Goal: Task Accomplishment & Management: Use online tool/utility

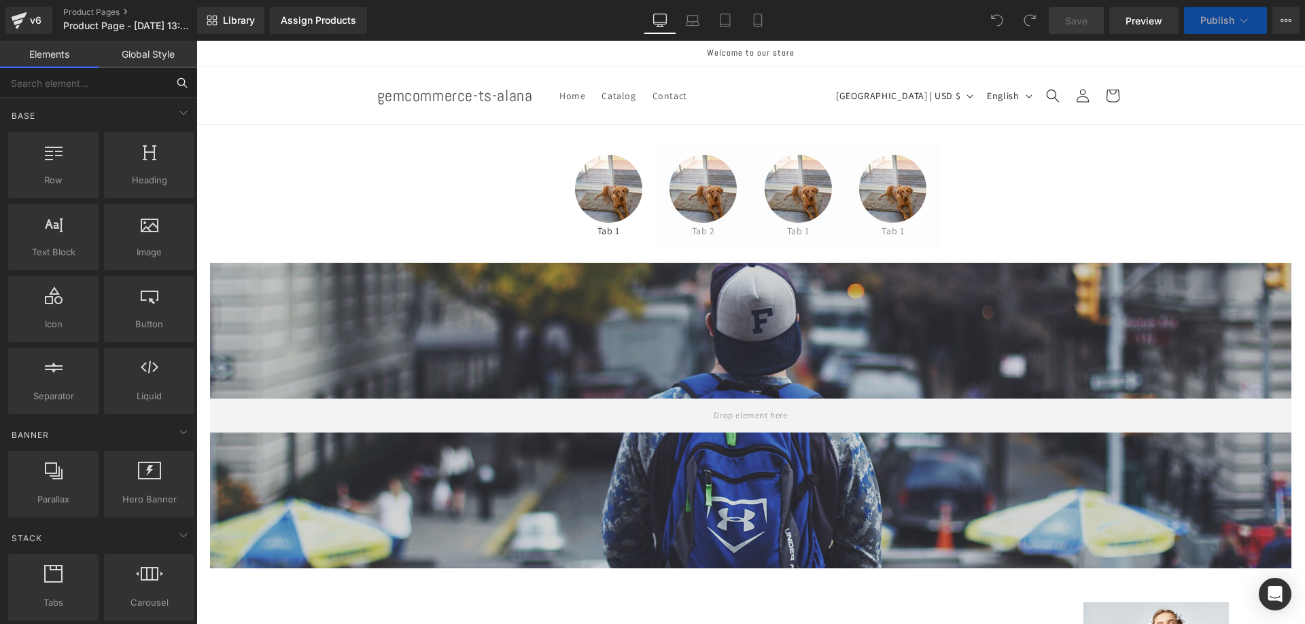
click at [86, 83] on input "text" at bounding box center [83, 83] width 167 height 30
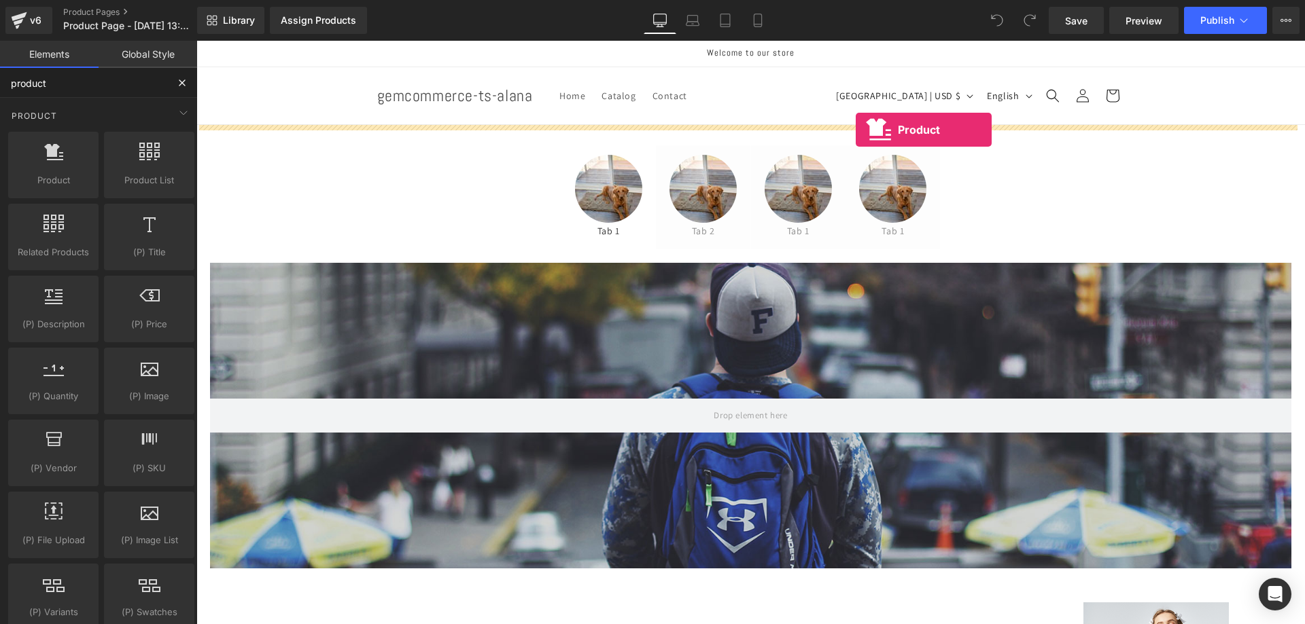
drag, startPoint x: 244, startPoint y: 160, endPoint x: 855, endPoint y: 130, distance: 612.3
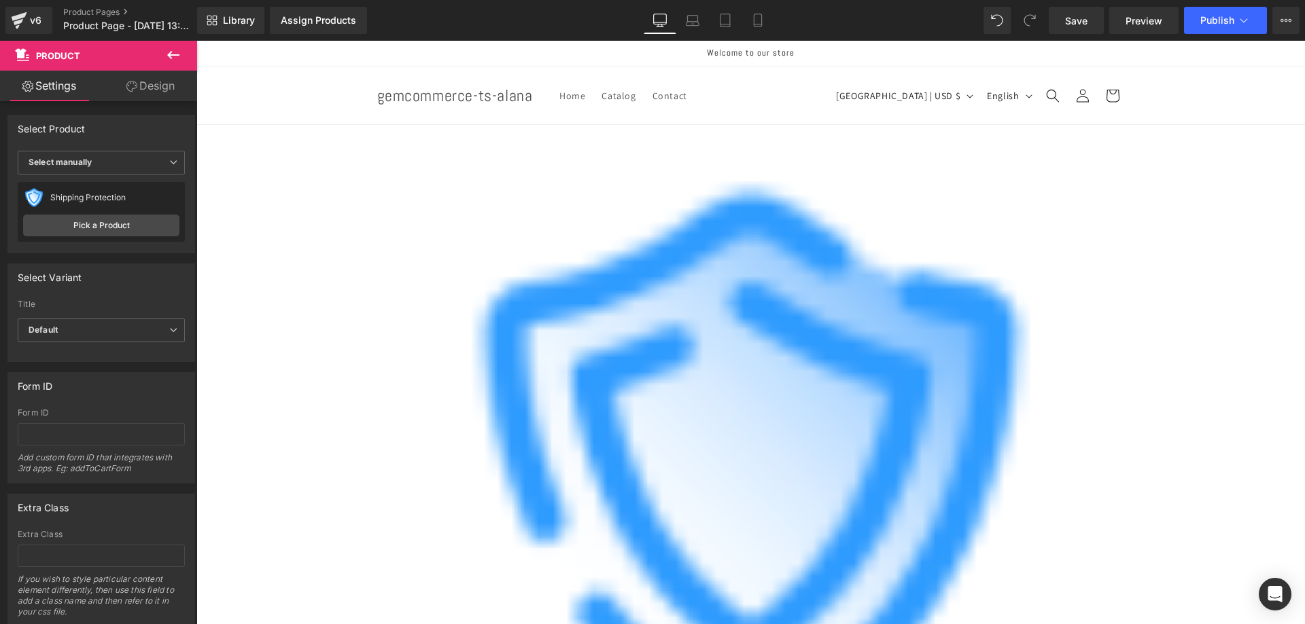
click at [171, 54] on icon at bounding box center [173, 55] width 16 height 16
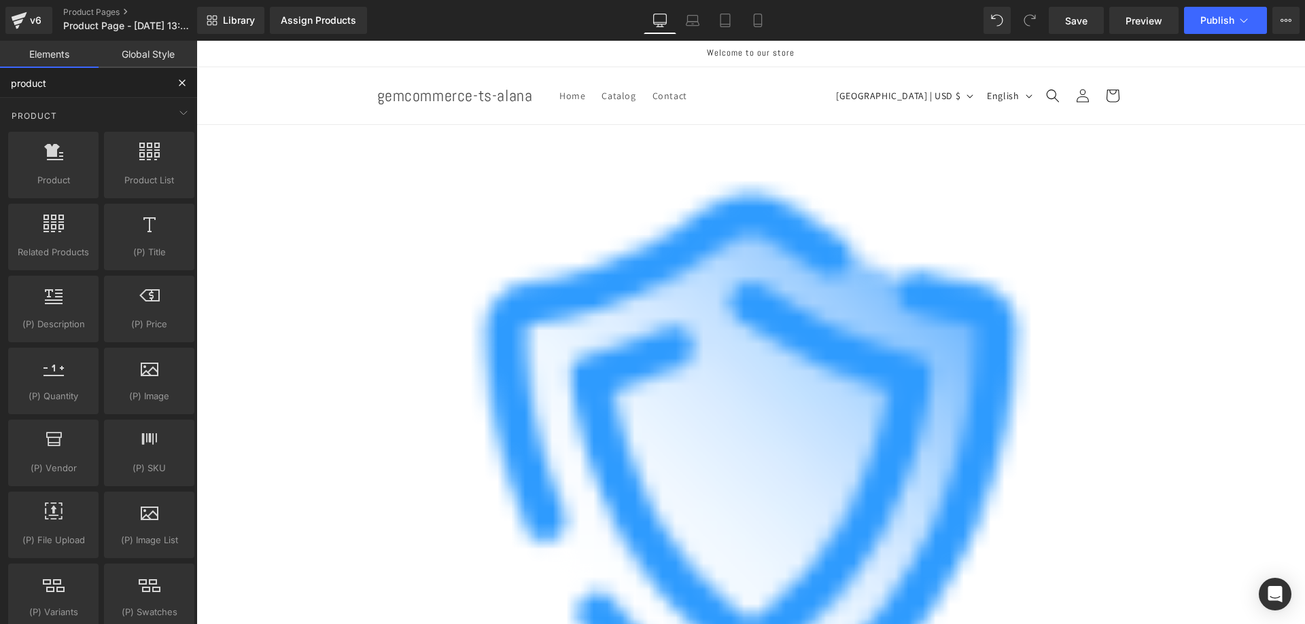
drag, startPoint x: 95, startPoint y: 85, endPoint x: -12, endPoint y: 92, distance: 106.9
click at [0, 92] on html "Product You are previewing how the will restyle your page. You can not edit Ele…" at bounding box center [652, 312] width 1305 height 624
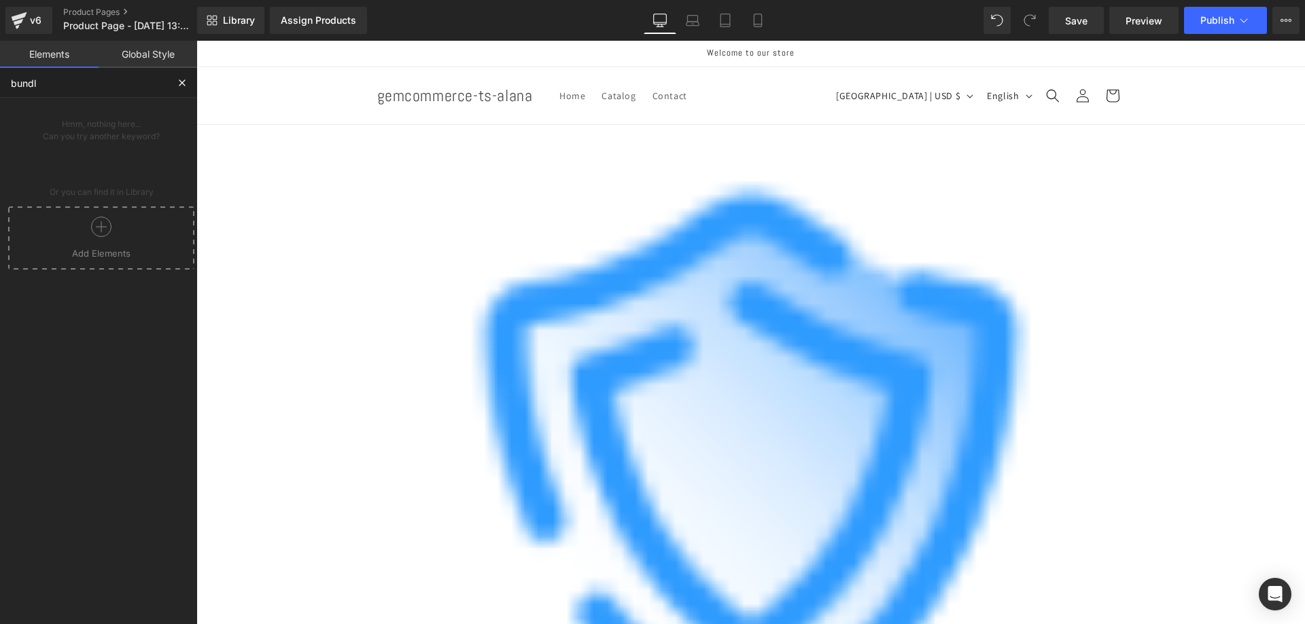
type input "bundle"
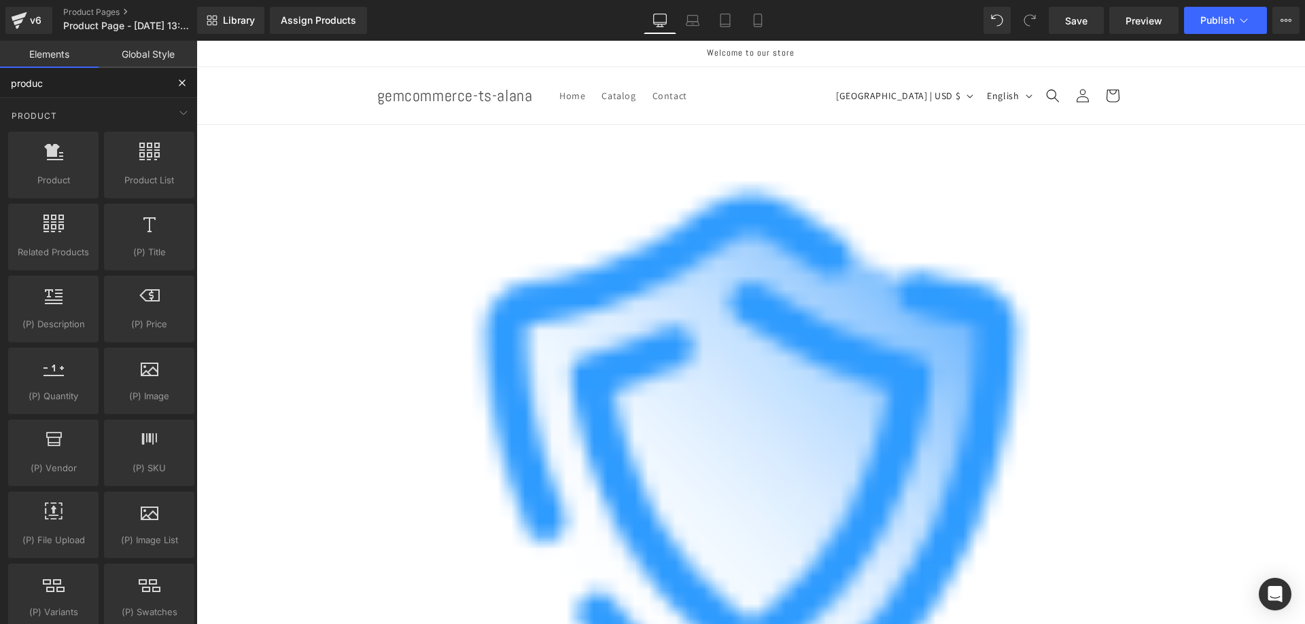
type input "product"
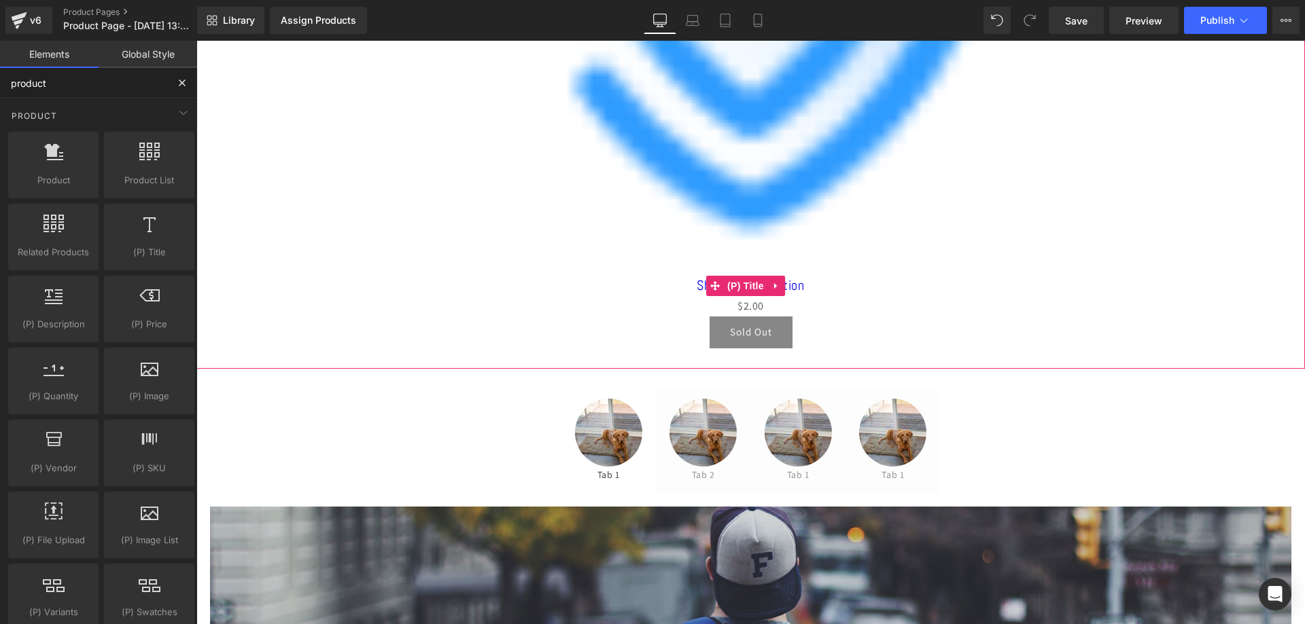
scroll to position [544, 0]
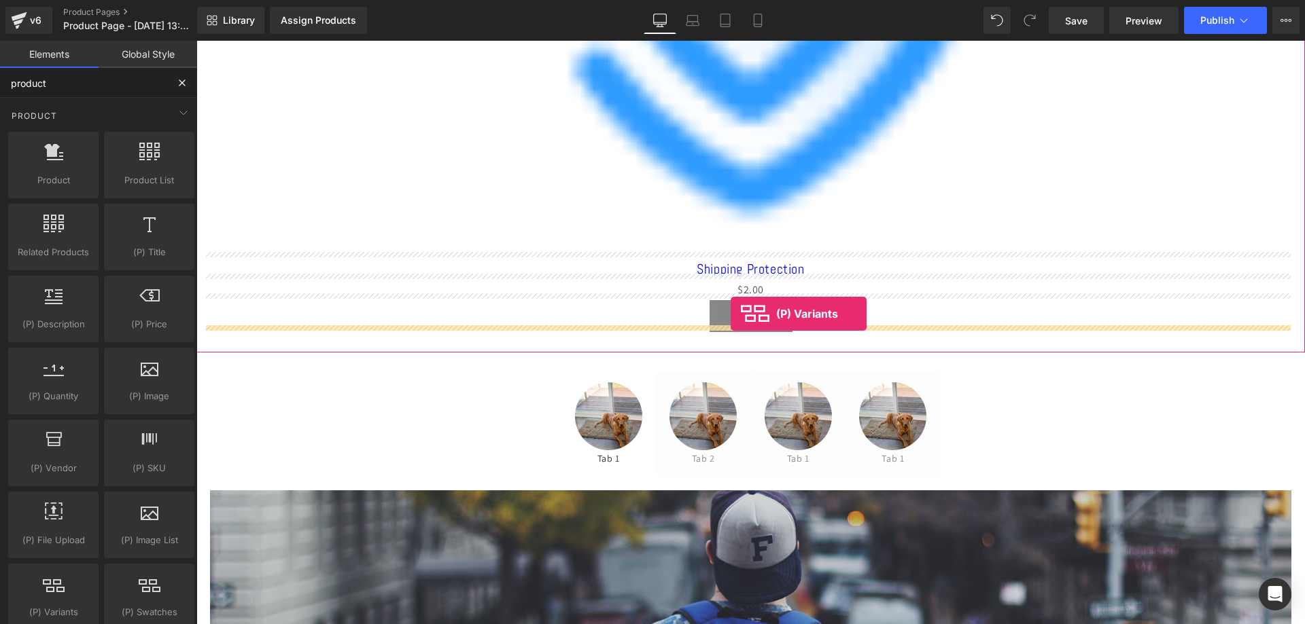
drag, startPoint x: 219, startPoint y: 644, endPoint x: 730, endPoint y: 314, distance: 608.4
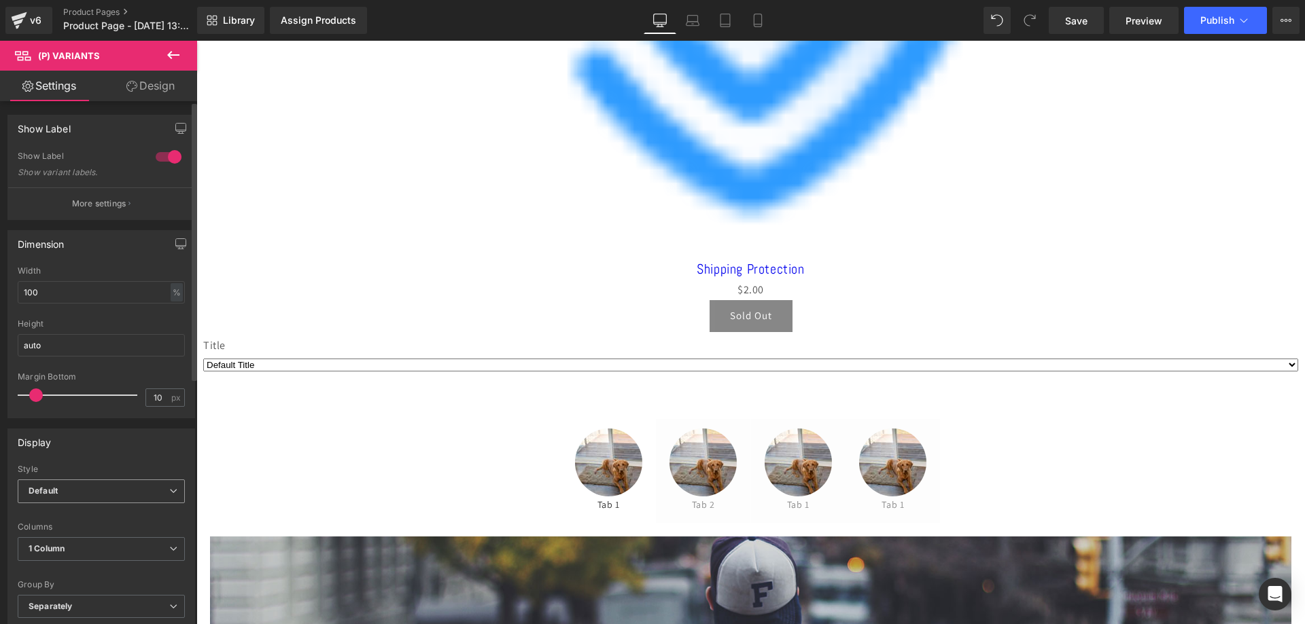
click at [102, 487] on span "Default" at bounding box center [101, 492] width 167 height 24
click at [111, 458] on div "Display Default Inline Style Default Default Inline 100px Label Width 100 px 1 …" at bounding box center [101, 548] width 188 height 239
click at [93, 550] on span "1 Column" at bounding box center [101, 549] width 167 height 24
click at [123, 465] on div "Style" at bounding box center [101, 470] width 167 height 10
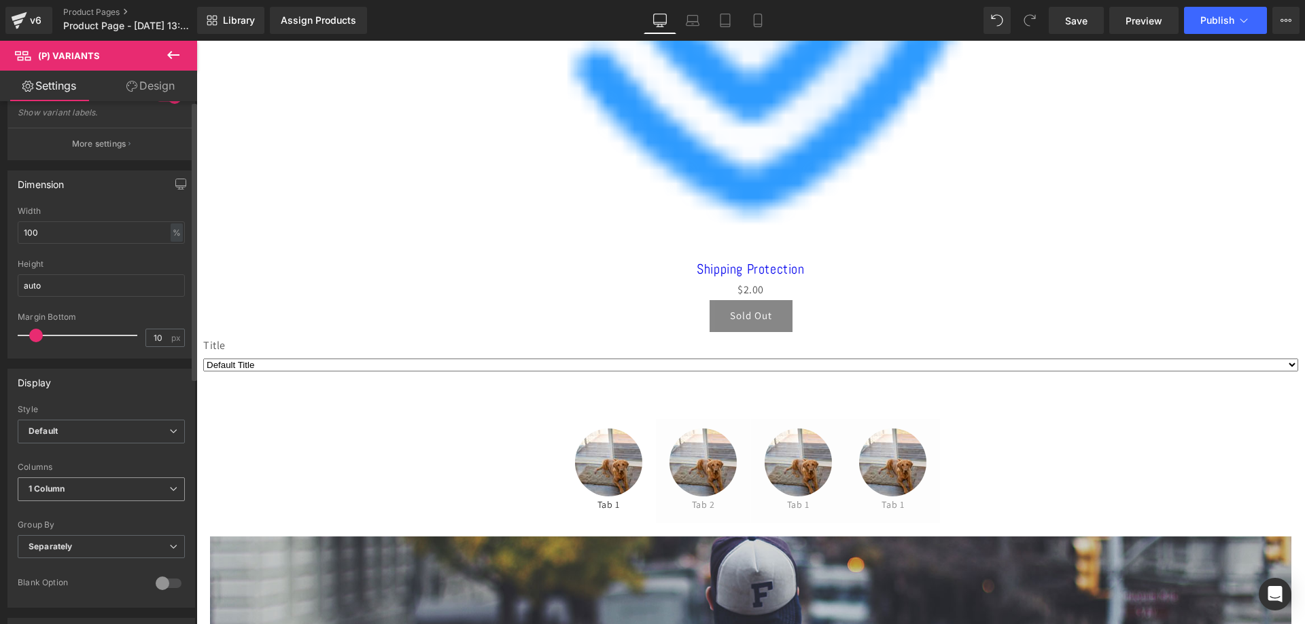
scroll to position [136, 0]
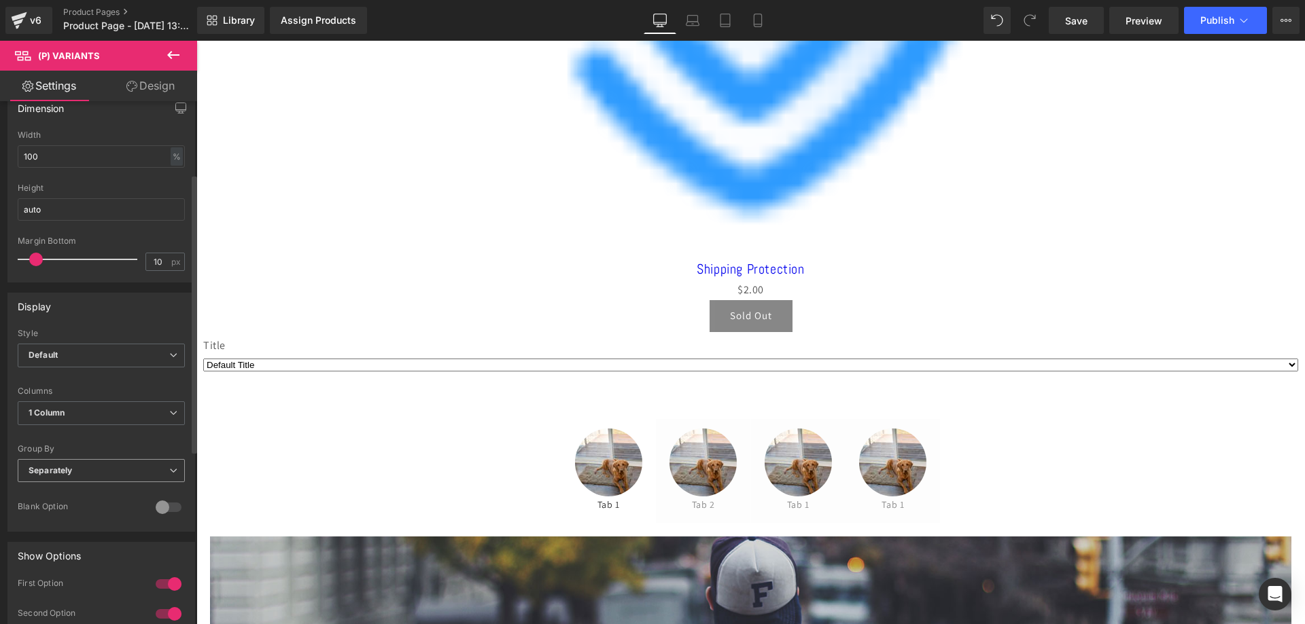
click at [108, 477] on span "Separately" at bounding box center [101, 471] width 167 height 24
click at [99, 489] on li "Default" at bounding box center [99, 494] width 162 height 20
select select
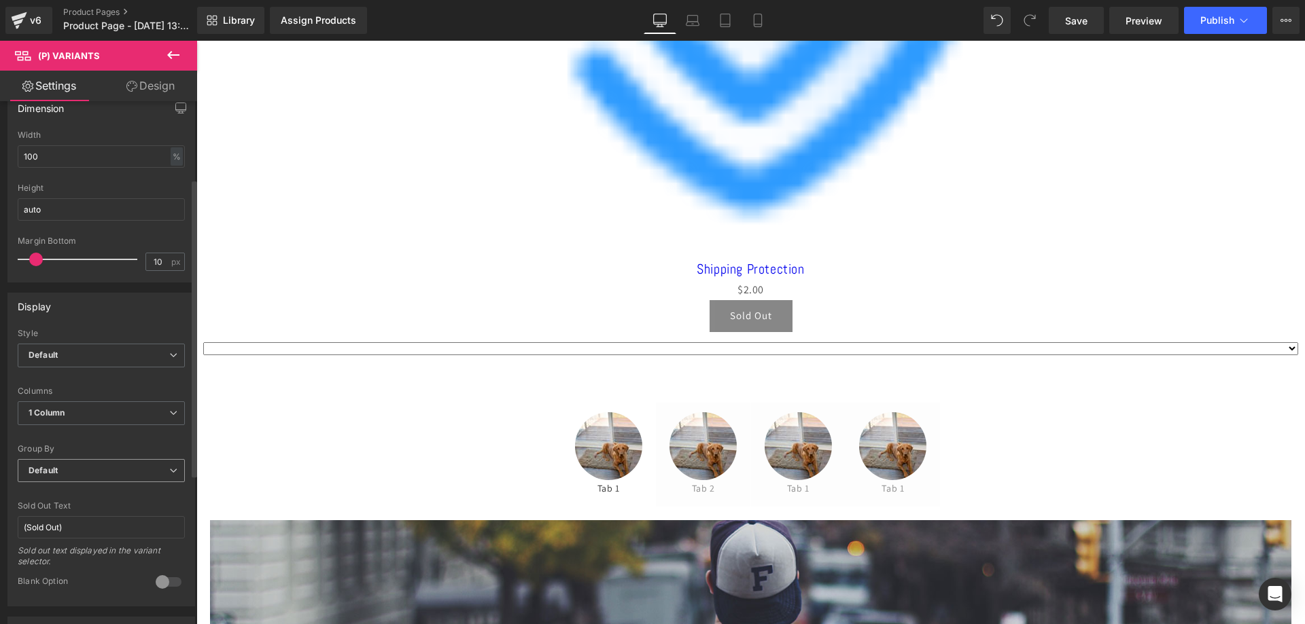
click at [79, 474] on span "Default" at bounding box center [101, 471] width 167 height 24
click at [71, 506] on li "Separately" at bounding box center [99, 515] width 162 height 20
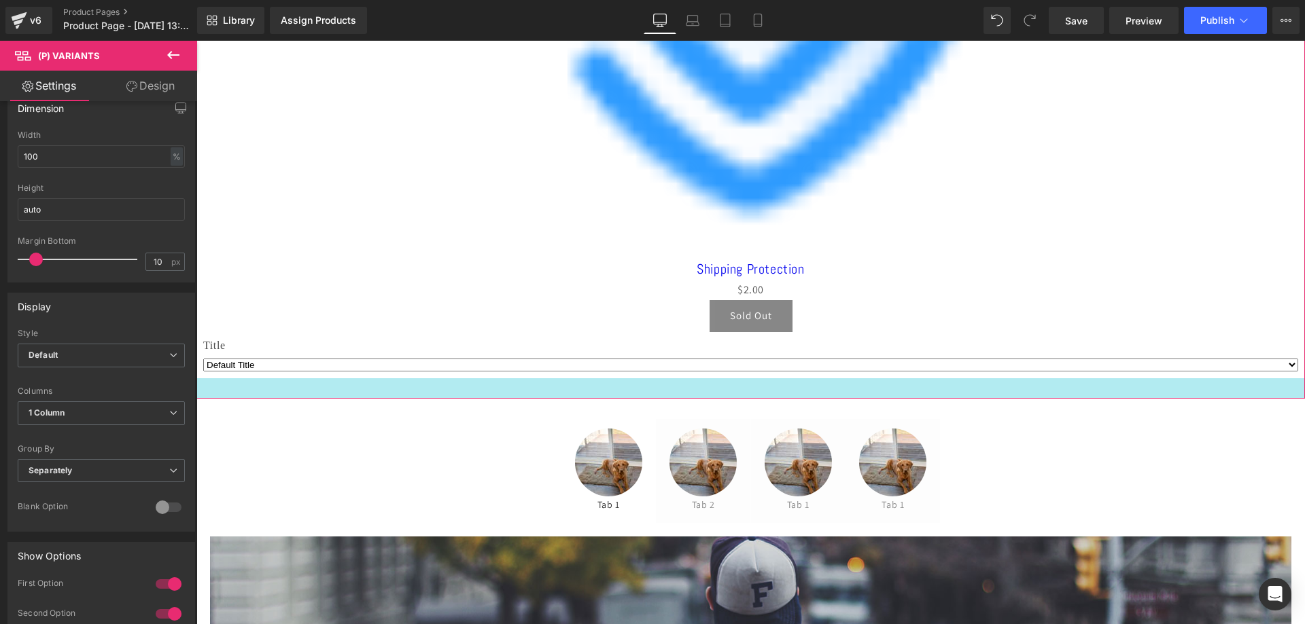
click at [383, 389] on div at bounding box center [750, 388] width 1108 height 20
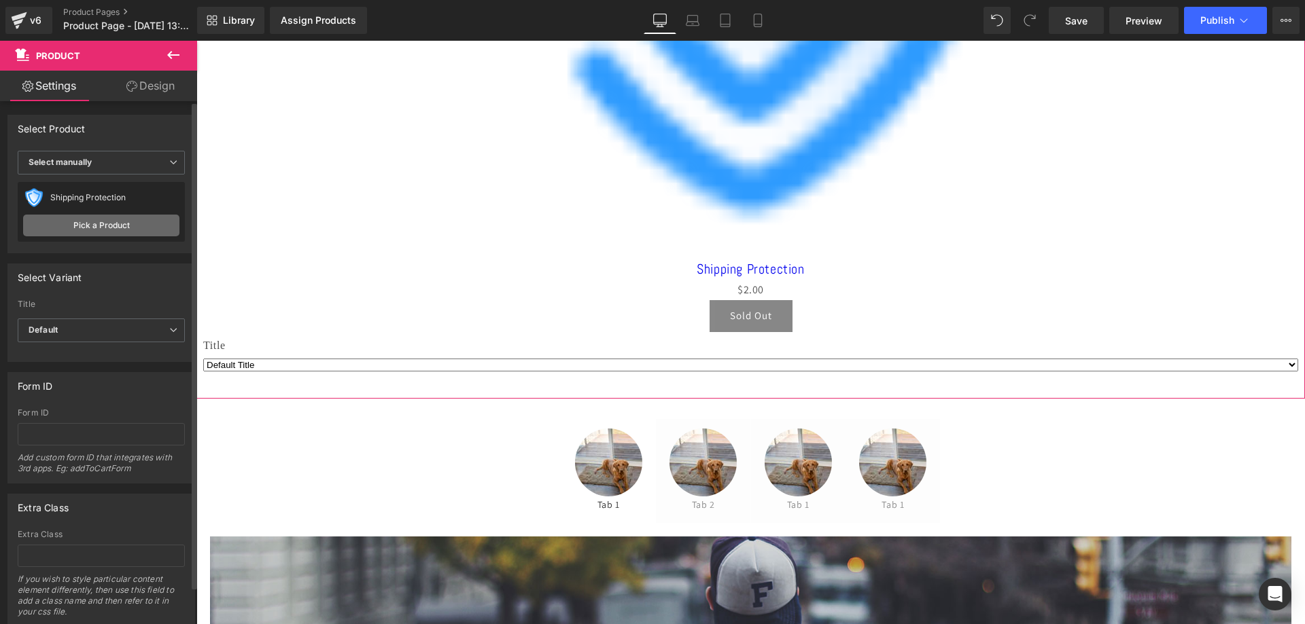
click at [95, 215] on link "Pick a Product" at bounding box center [101, 226] width 156 height 22
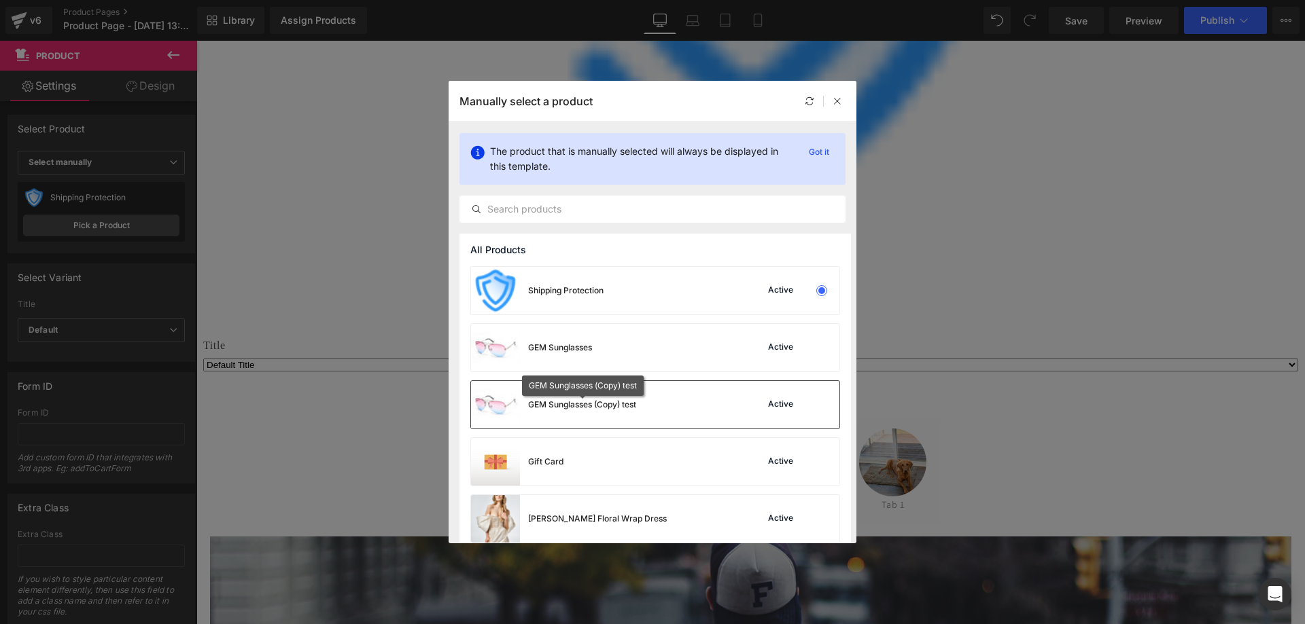
click at [534, 404] on div "GEM Sunglasses (Copy) test" at bounding box center [582, 405] width 108 height 12
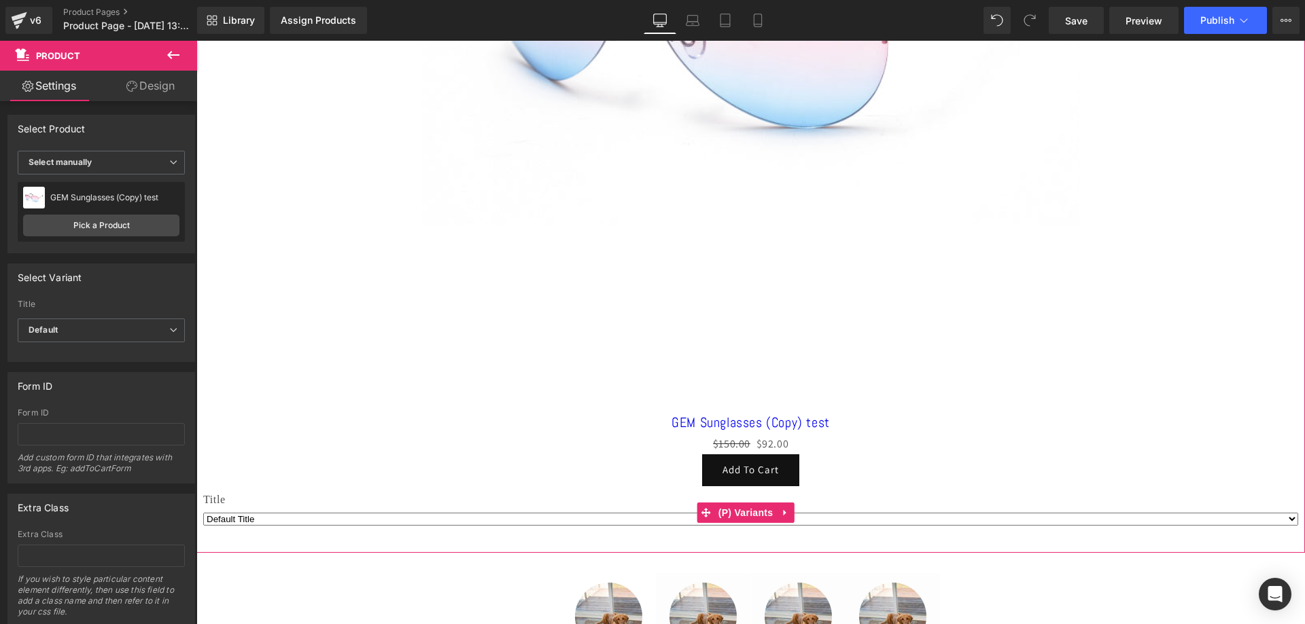
click at [289, 513] on select "Default Title" at bounding box center [750, 519] width 1095 height 13
click at [135, 226] on link "Pick a Product" at bounding box center [101, 226] width 156 height 22
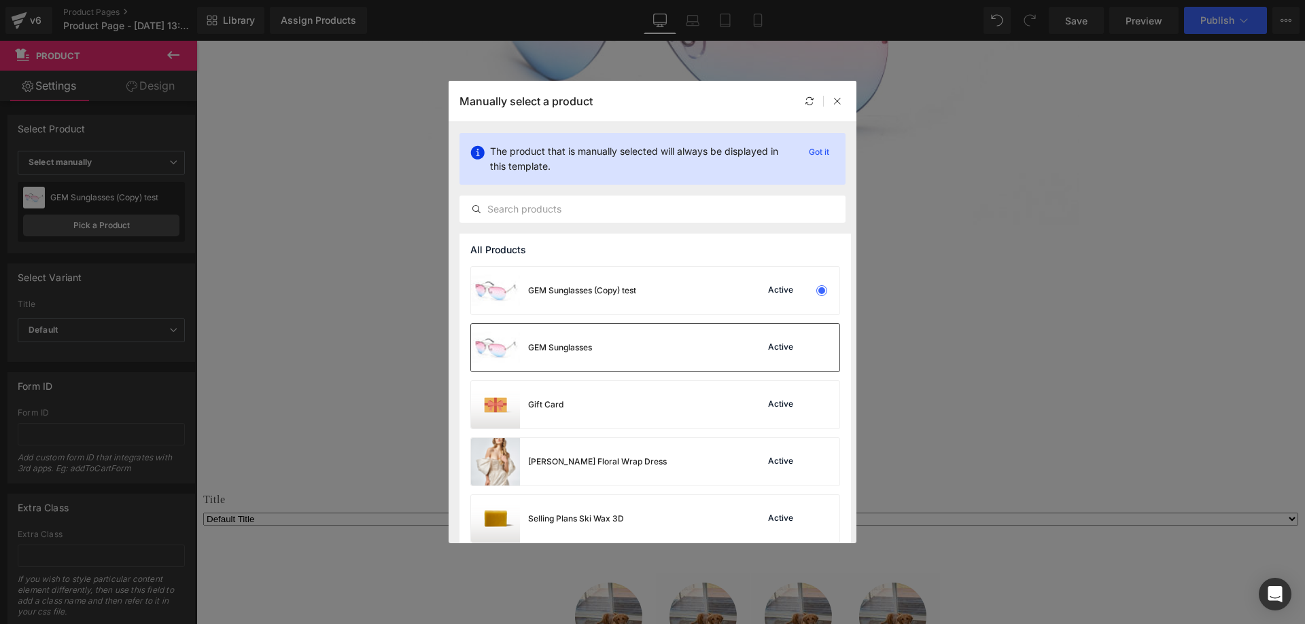
scroll to position [68, 0]
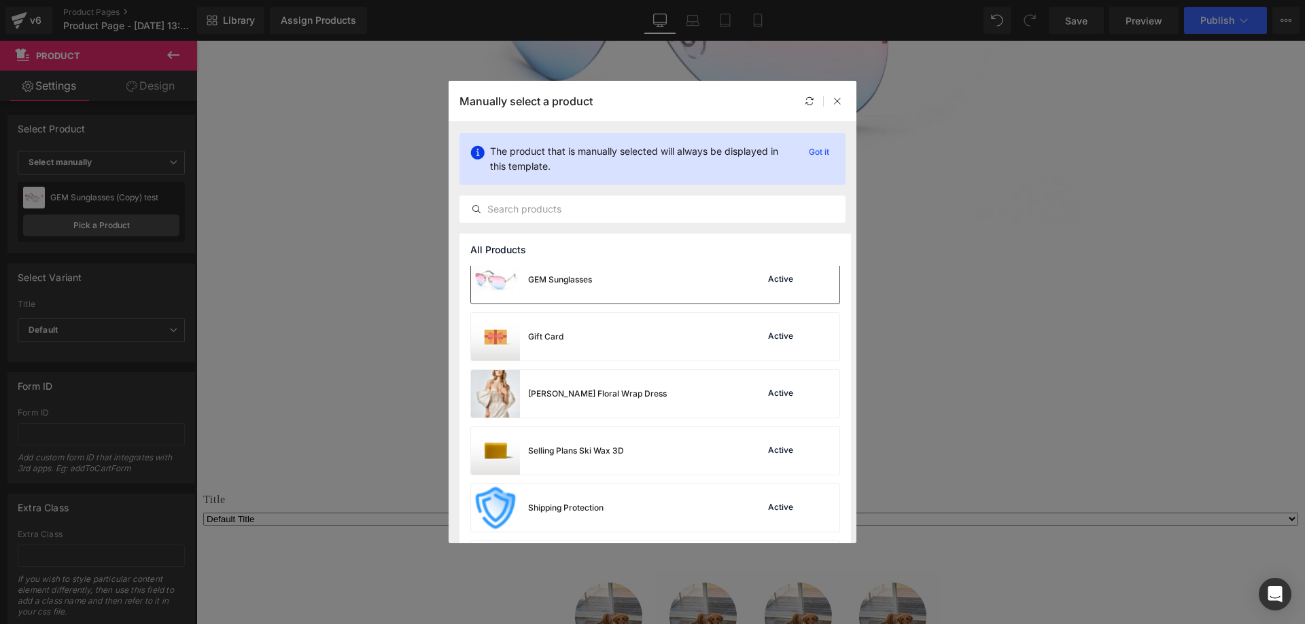
click at [555, 279] on div "GEM Sunglasses" at bounding box center [560, 280] width 64 height 12
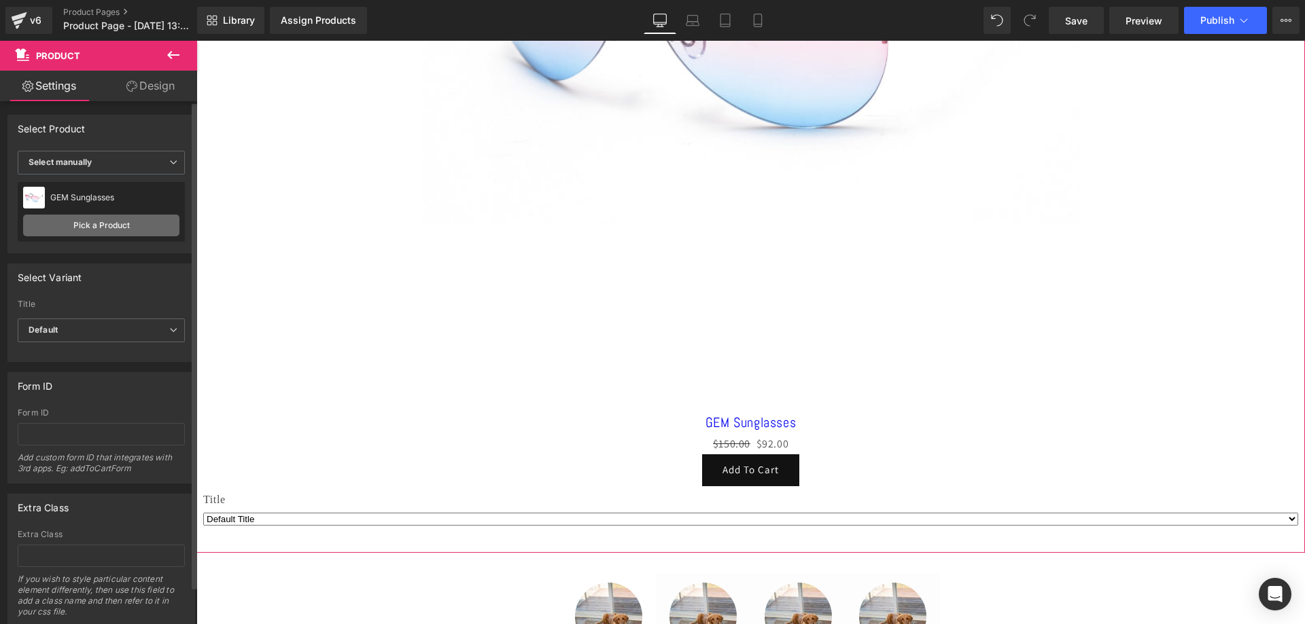
click at [141, 230] on link "Pick a Product" at bounding box center [101, 226] width 156 height 22
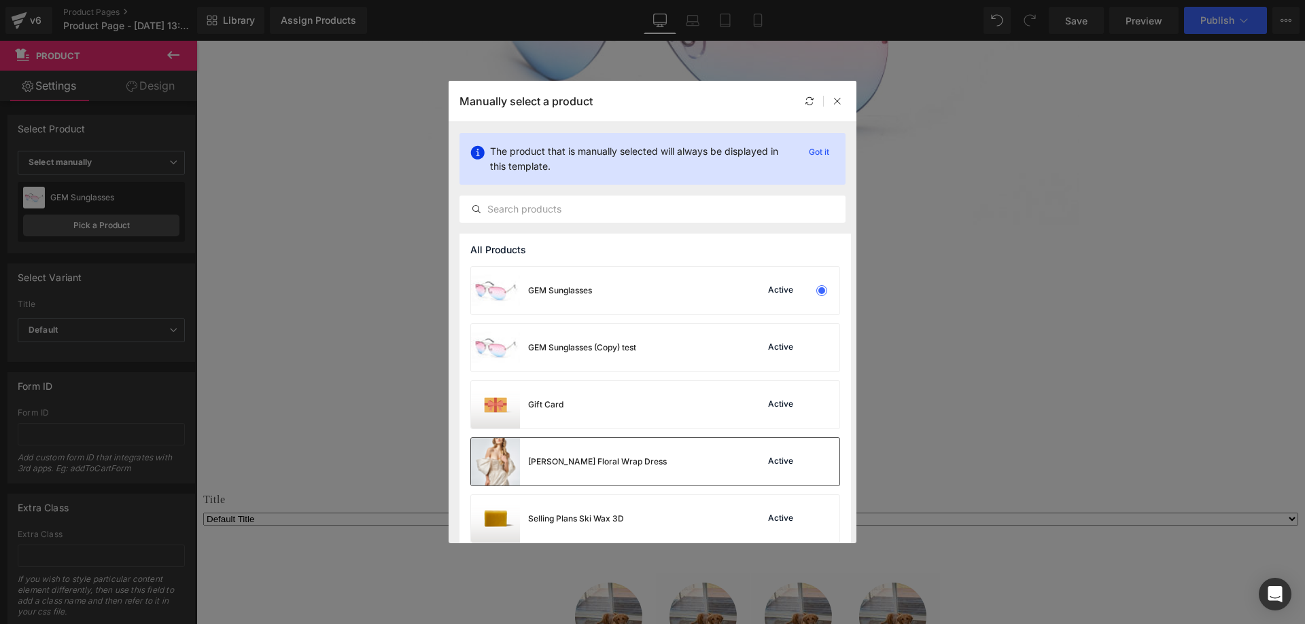
click at [645, 463] on div "[PERSON_NAME] Floral Wrap Dress Active" at bounding box center [655, 462] width 368 height 48
select select "UK8"
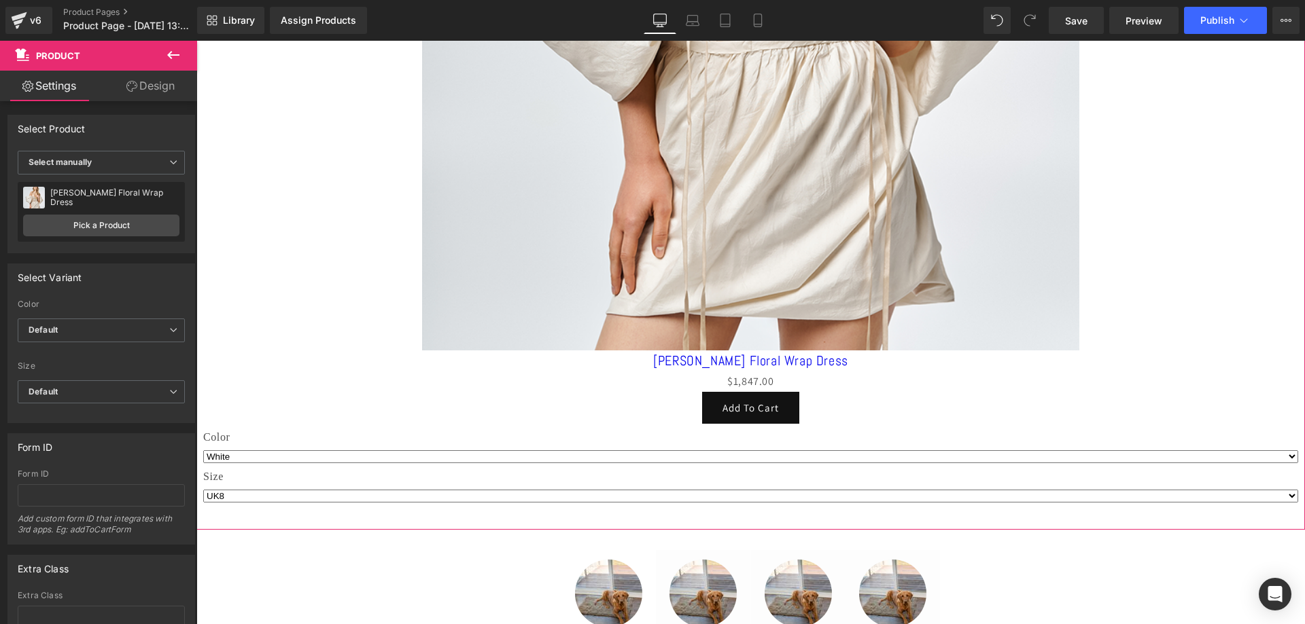
scroll to position [679, 0]
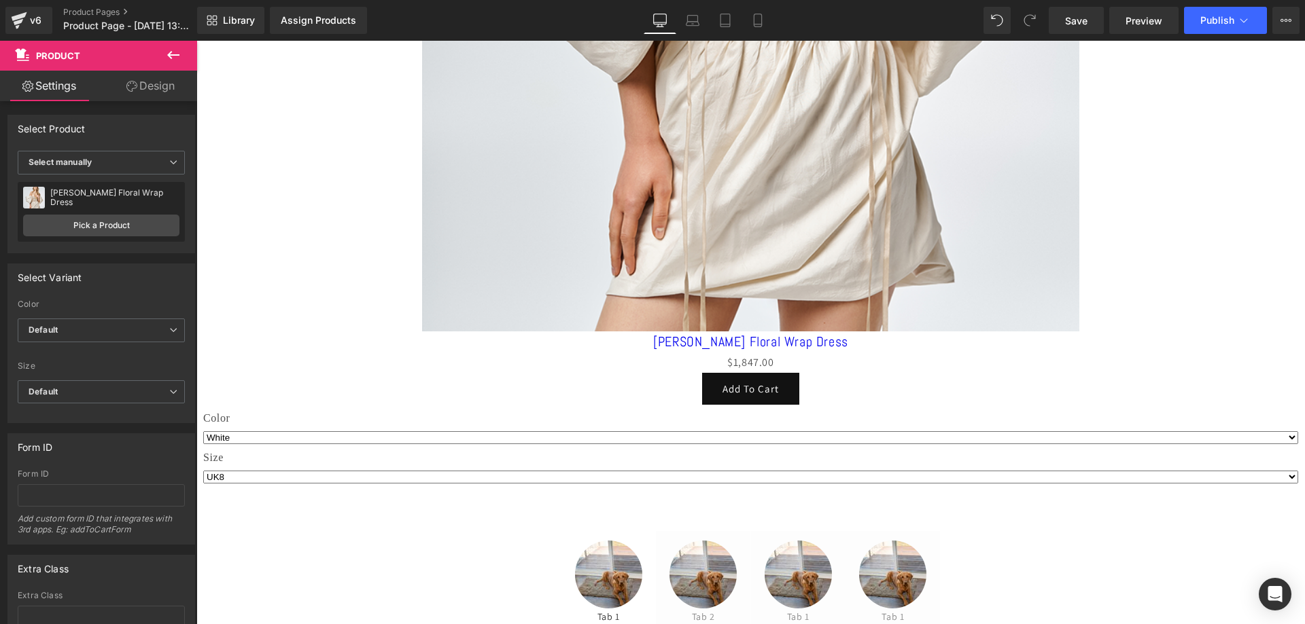
click at [179, 57] on icon at bounding box center [173, 55] width 16 height 16
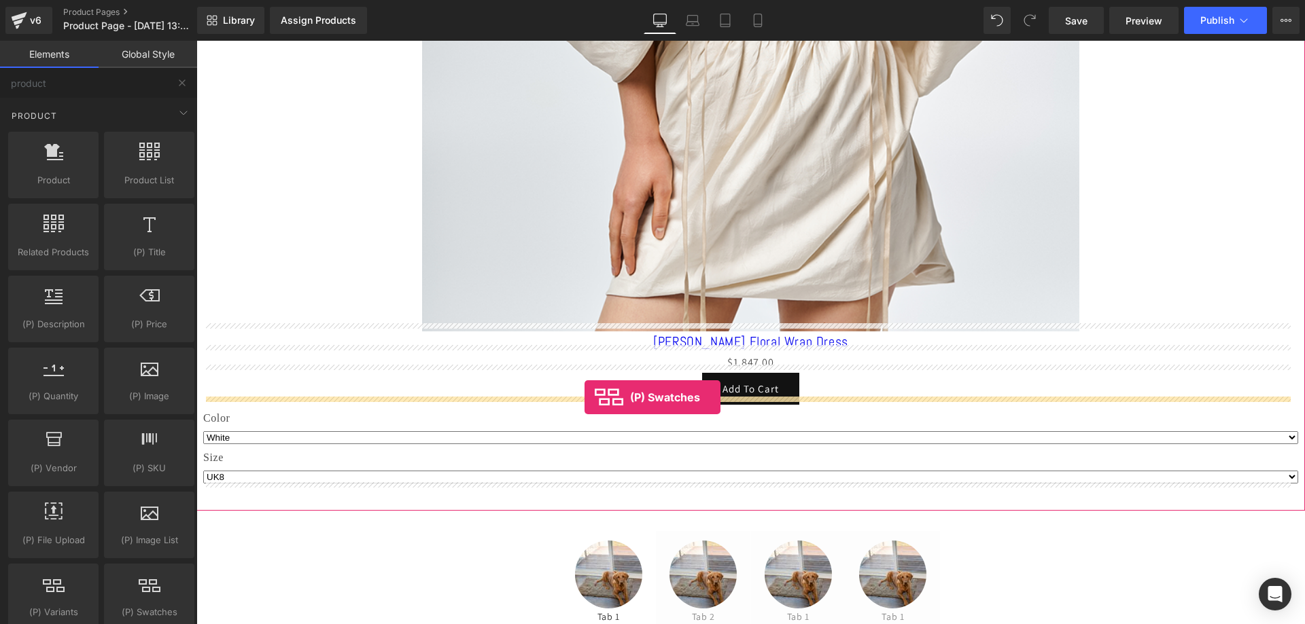
drag, startPoint x: 349, startPoint y: 648, endPoint x: 584, endPoint y: 397, distance: 343.7
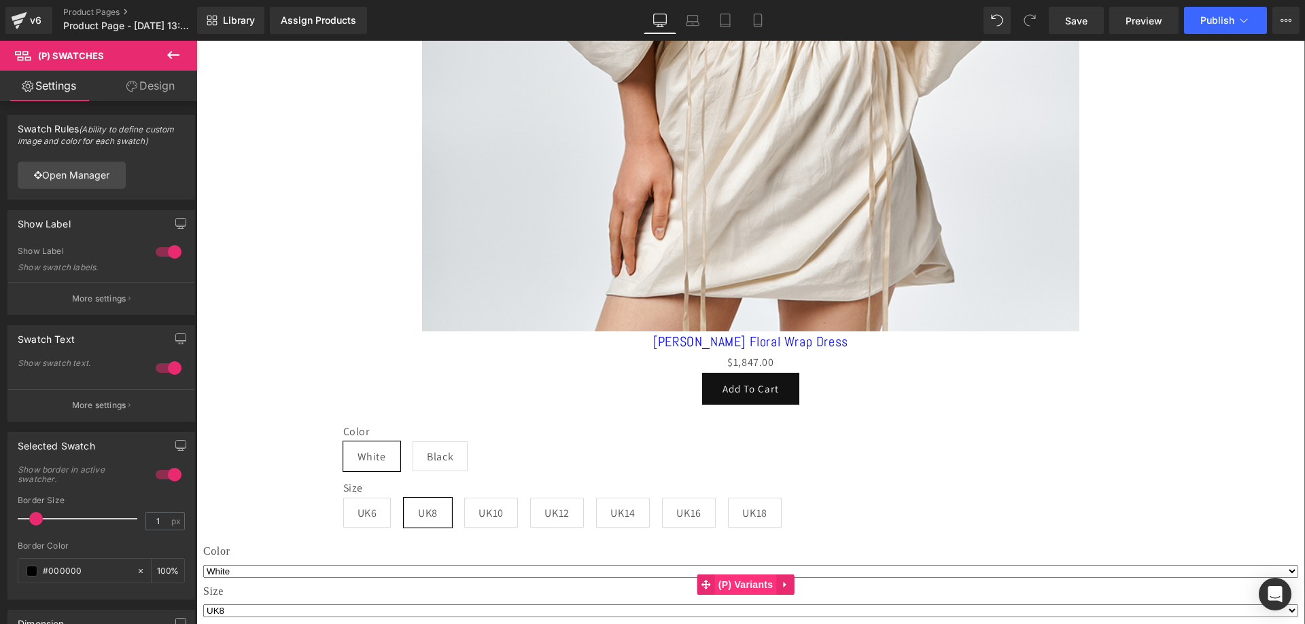
drag, startPoint x: 732, startPoint y: 578, endPoint x: 770, endPoint y: 580, distance: 37.5
click at [733, 578] on span "(P) Variants" at bounding box center [746, 585] width 62 height 20
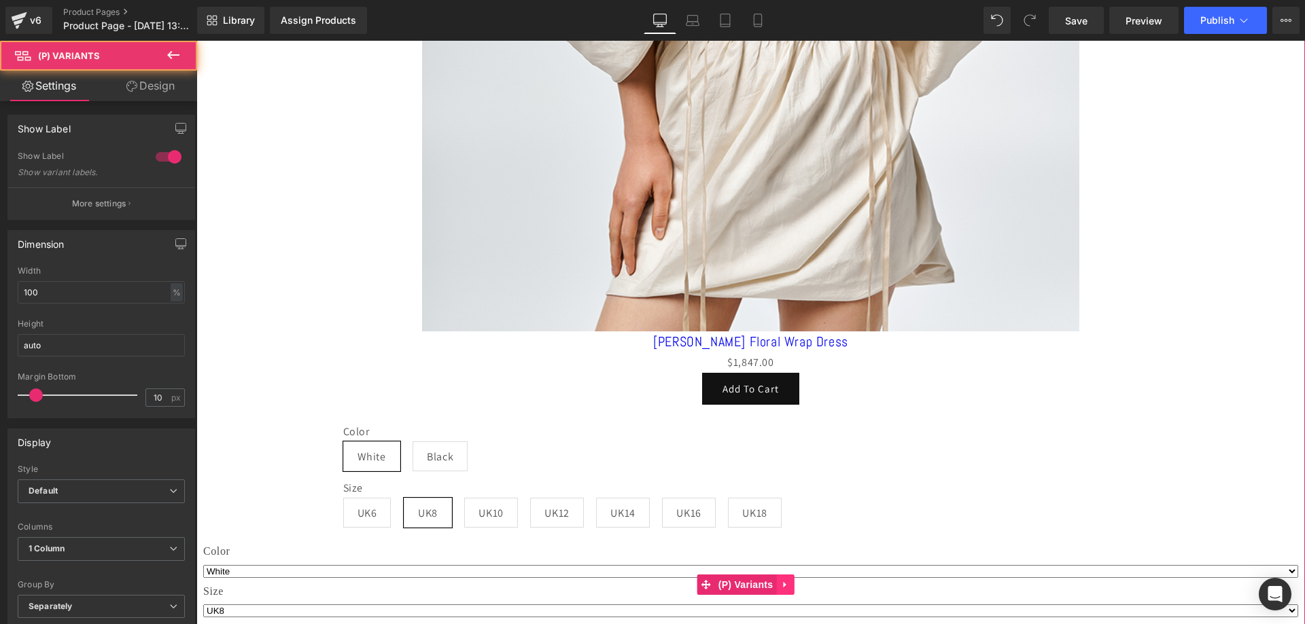
click at [785, 582] on icon at bounding box center [784, 585] width 3 height 6
click at [798, 580] on icon at bounding box center [794, 585] width 10 height 10
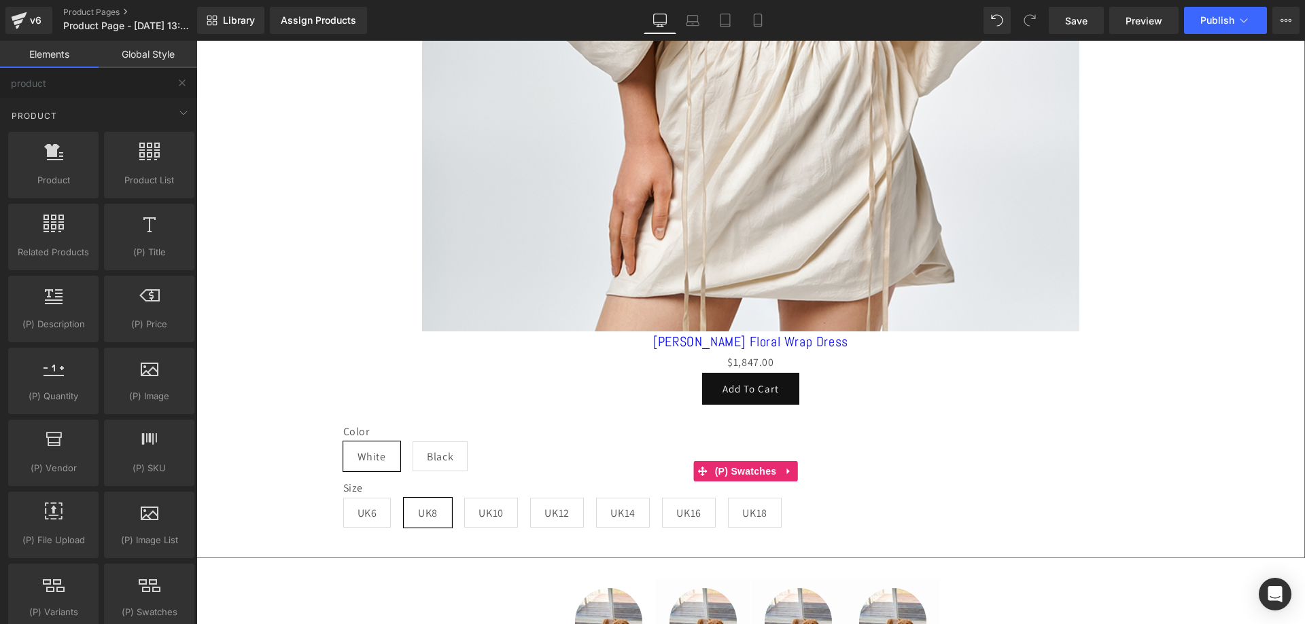
click at [711, 465] on span "(P) Swatches" at bounding box center [745, 471] width 69 height 20
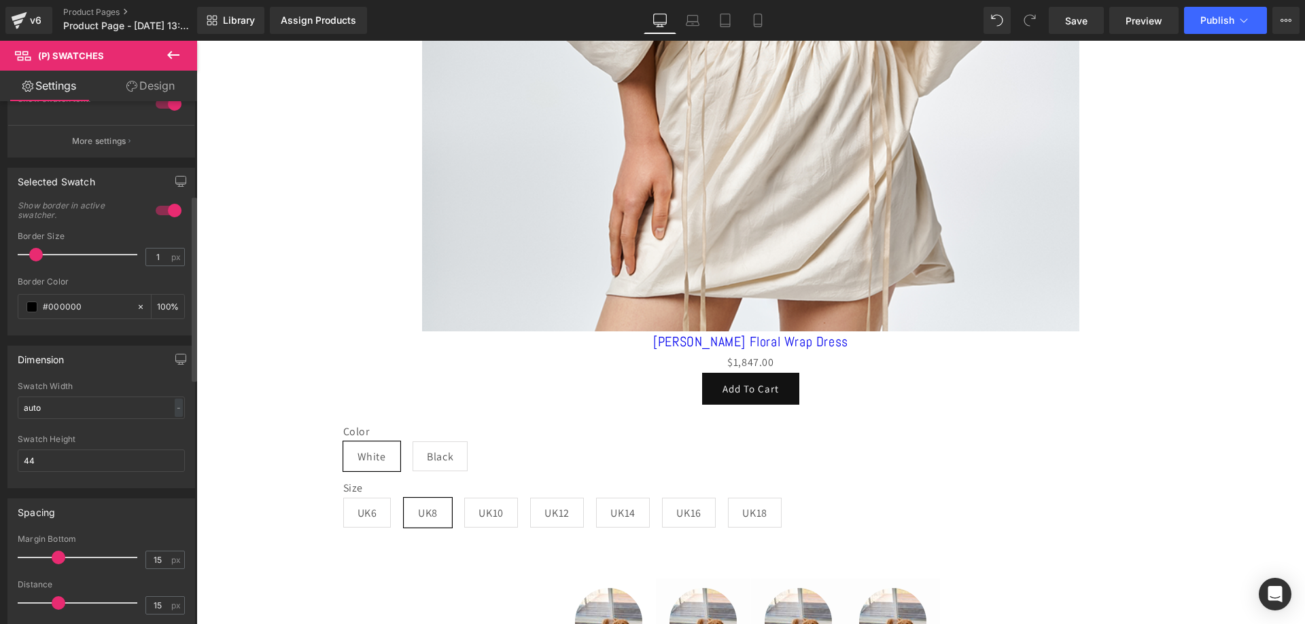
scroll to position [272, 0]
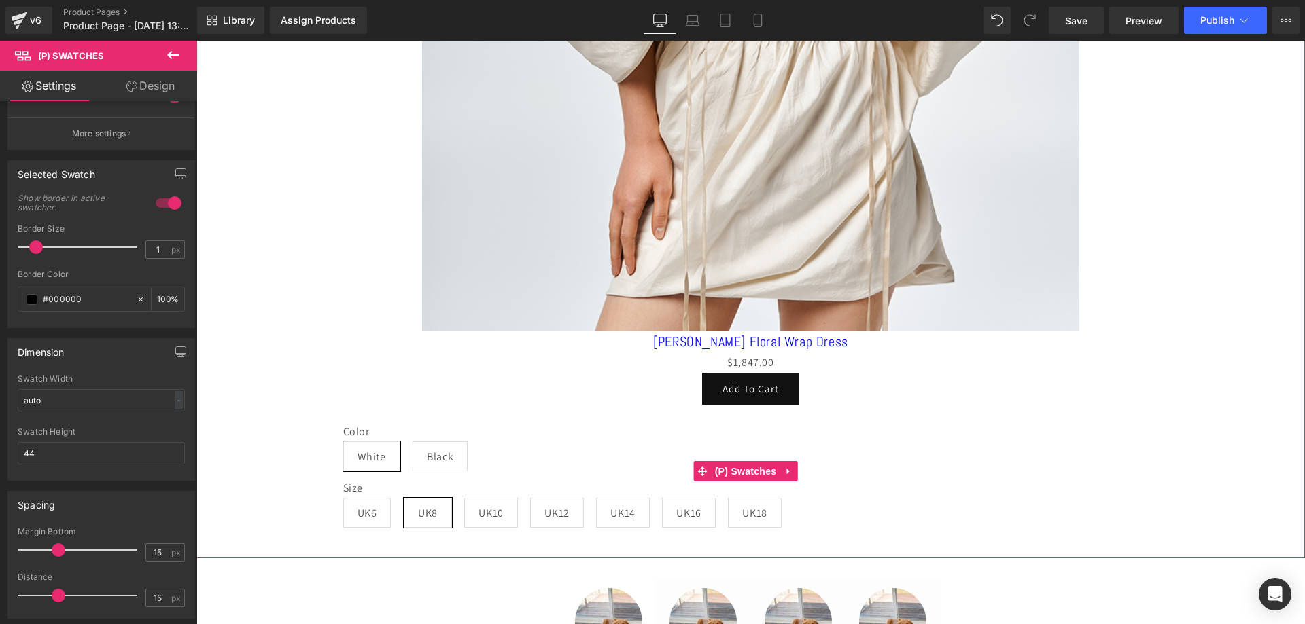
click at [673, 469] on div "Color White Black" at bounding box center [750, 453] width 815 height 56
click at [718, 470] on span "(P) Swatches" at bounding box center [745, 471] width 69 height 20
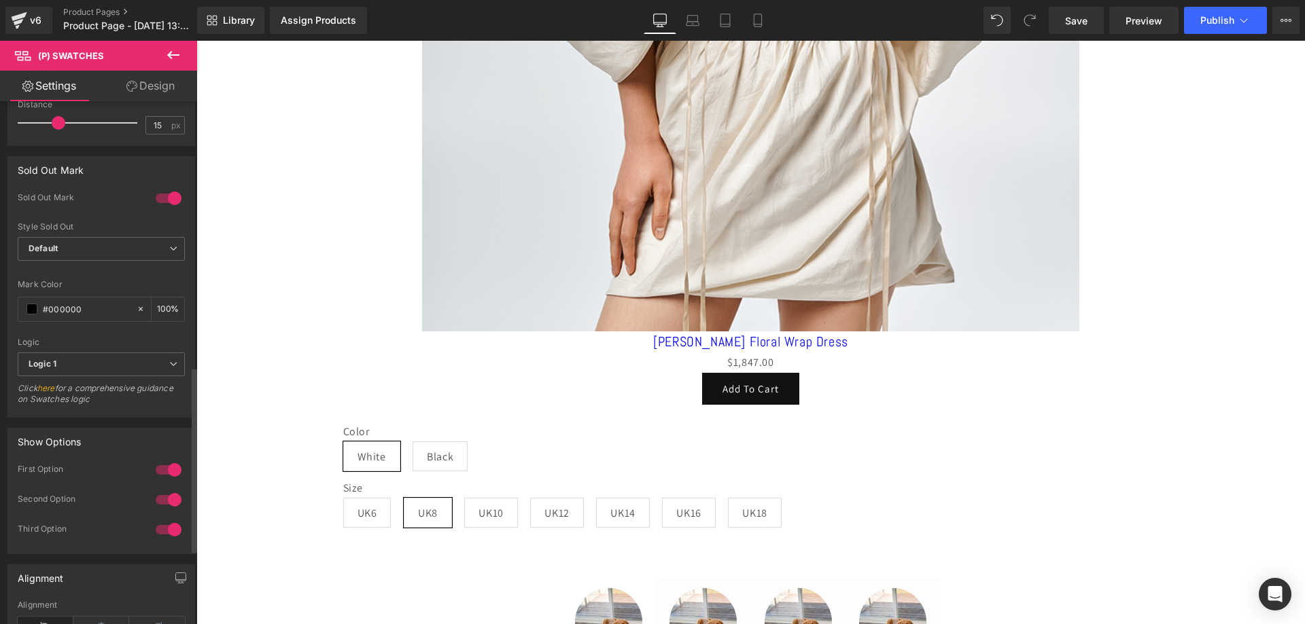
scroll to position [747, 0]
click at [65, 364] on span "Logic 1" at bounding box center [101, 362] width 167 height 24
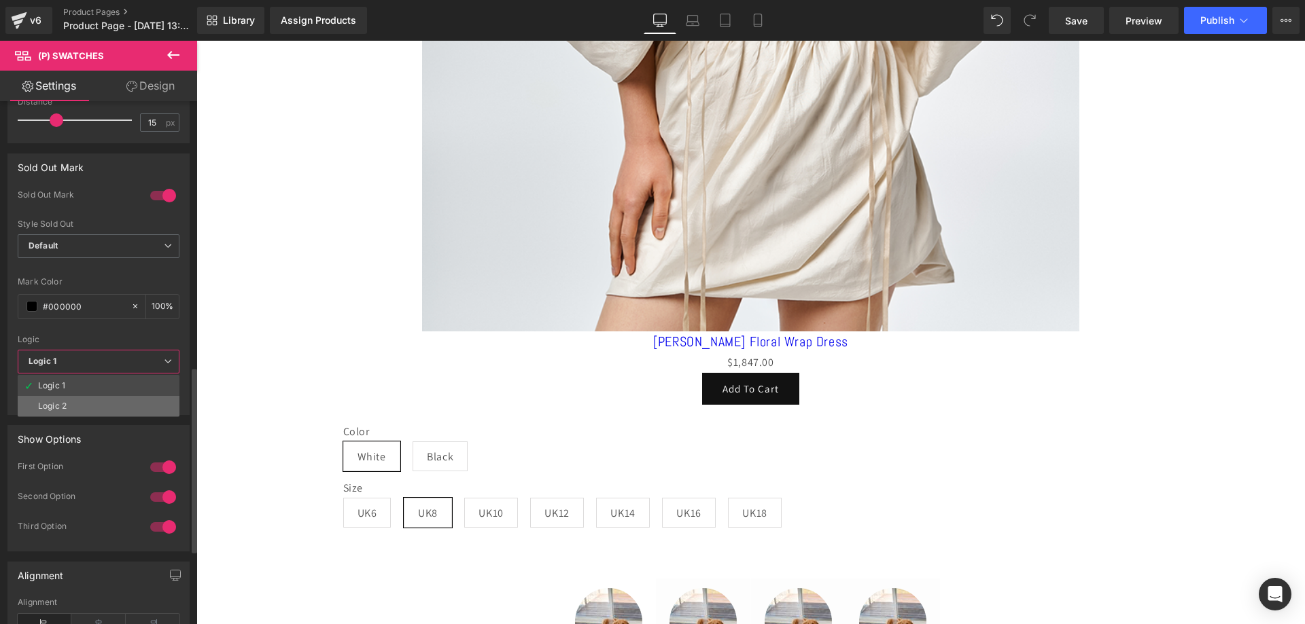
click at [67, 402] on div "Logic 2" at bounding box center [52, 407] width 29 height 10
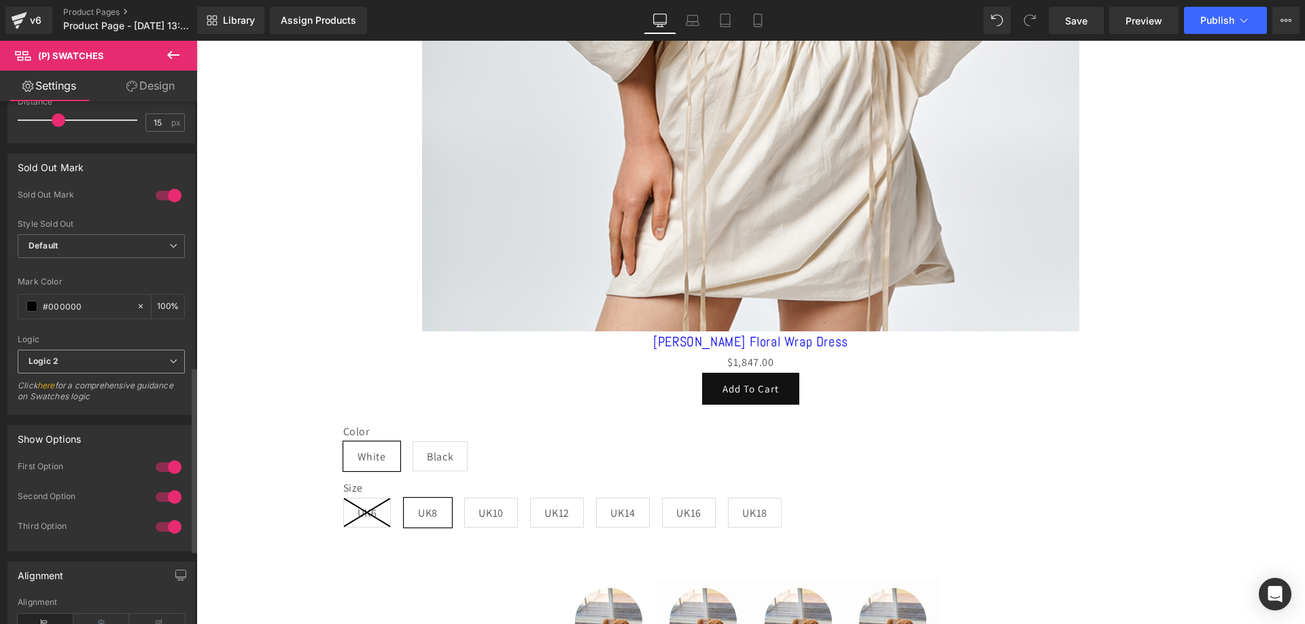
click at [83, 357] on span "Logic 2" at bounding box center [101, 362] width 167 height 24
click at [77, 388] on li "Logic 1" at bounding box center [99, 386] width 162 height 20
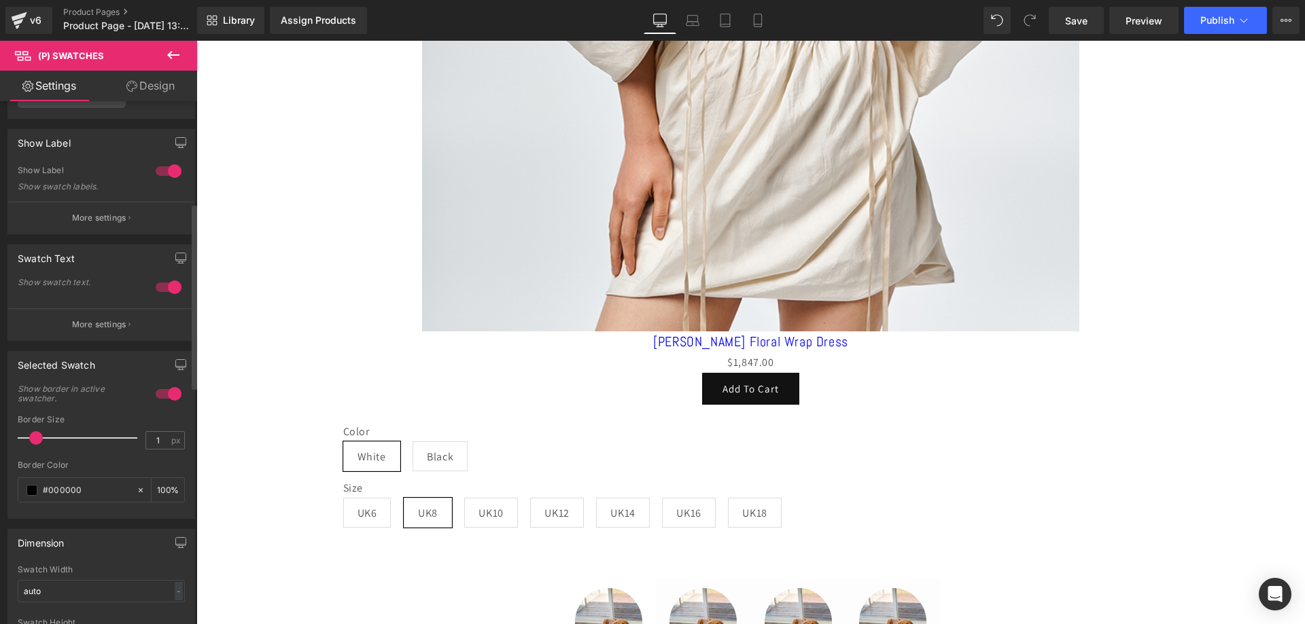
scroll to position [72, 0]
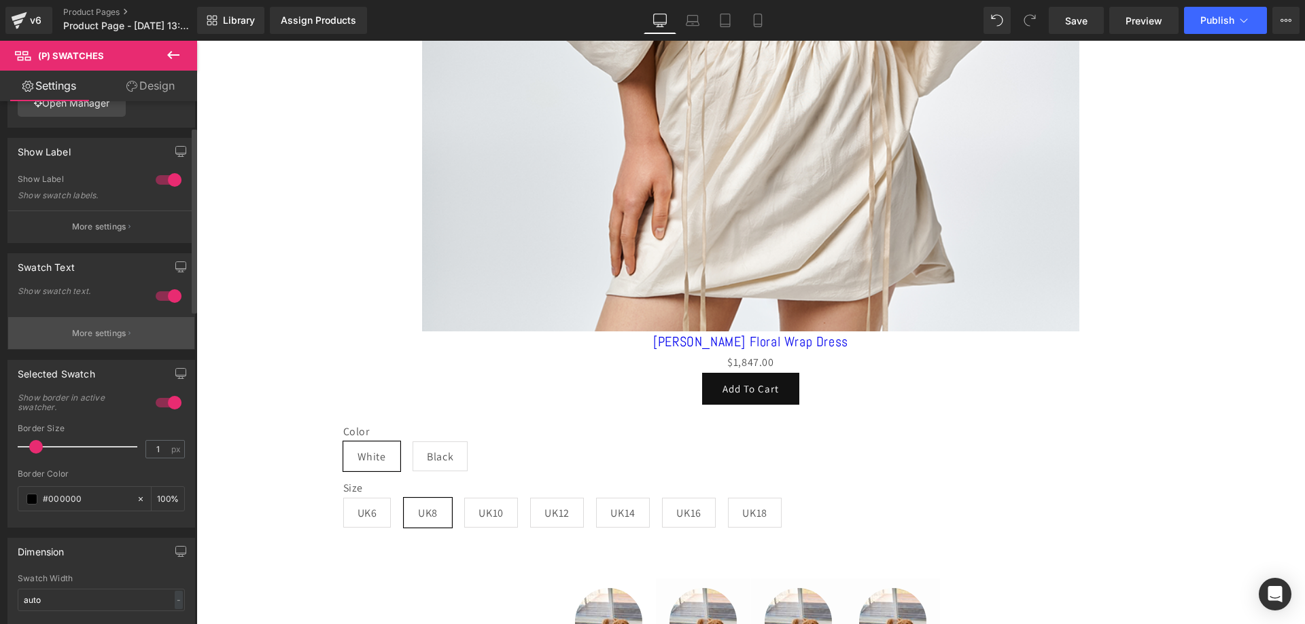
click at [96, 330] on p "More settings" at bounding box center [99, 333] width 54 height 12
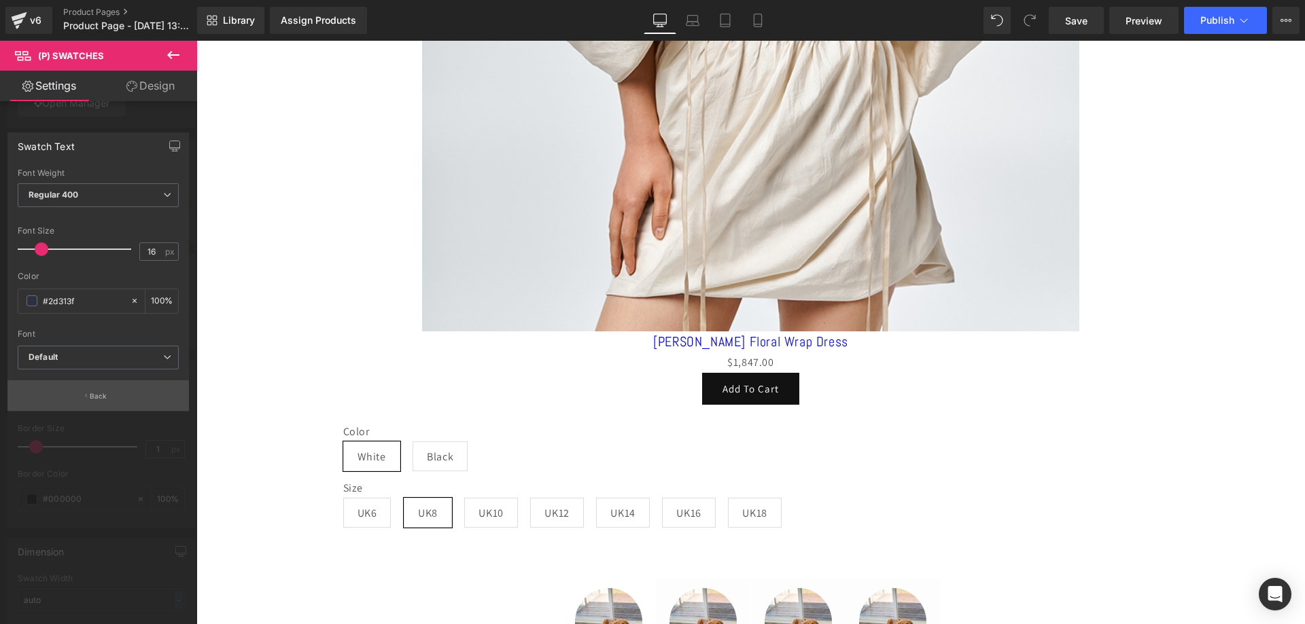
click at [88, 394] on button "Back" at bounding box center [97, 395] width 181 height 31
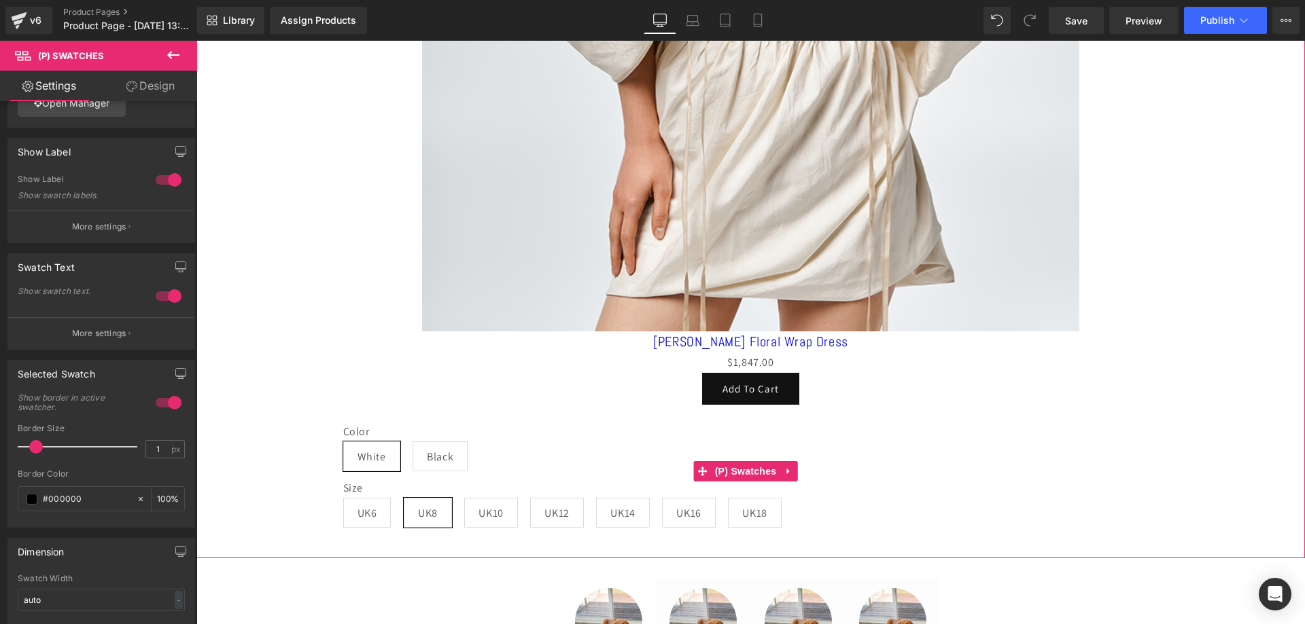
click at [439, 454] on span "Black" at bounding box center [440, 456] width 26 height 29
click at [370, 453] on span "White" at bounding box center [371, 456] width 29 height 29
click at [444, 449] on span "Black" at bounding box center [440, 456] width 26 height 29
click at [383, 442] on span "White" at bounding box center [371, 457] width 57 height 30
click at [427, 442] on span "Black" at bounding box center [440, 456] width 26 height 29
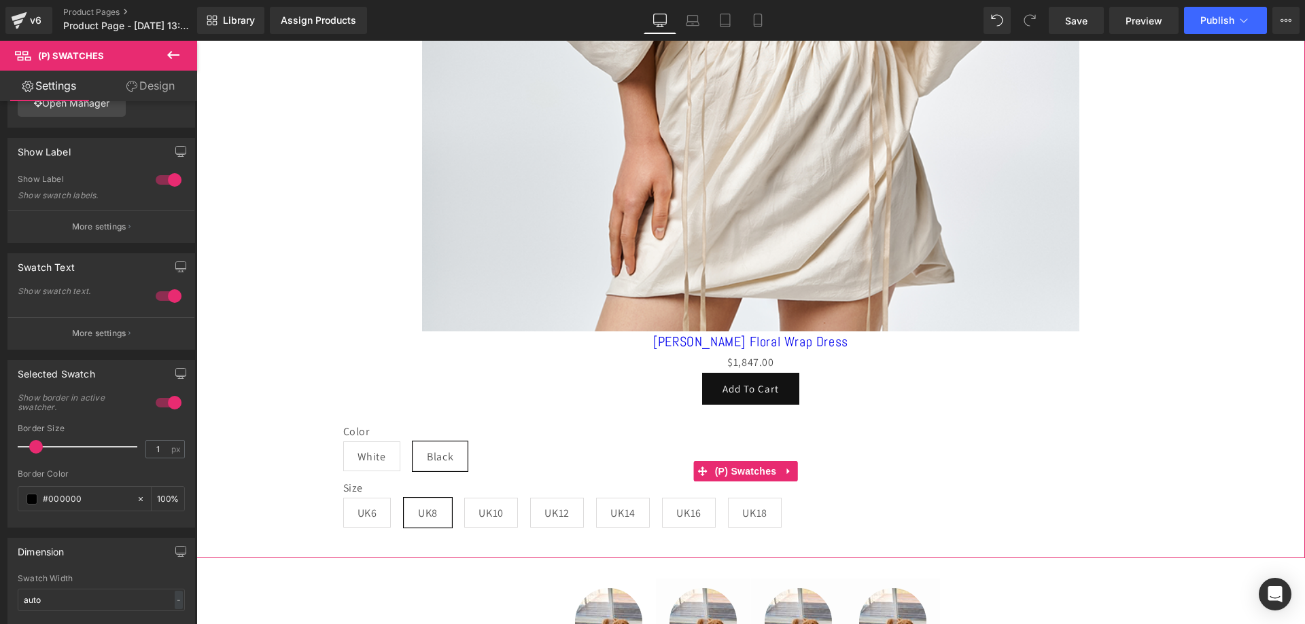
click at [399, 448] on div "Color White Black" at bounding box center [750, 453] width 815 height 56
click at [433, 444] on span "Black" at bounding box center [440, 456] width 26 height 29
click at [379, 445] on span "White" at bounding box center [371, 456] width 29 height 29
click at [615, 482] on label "Size" at bounding box center [750, 490] width 815 height 16
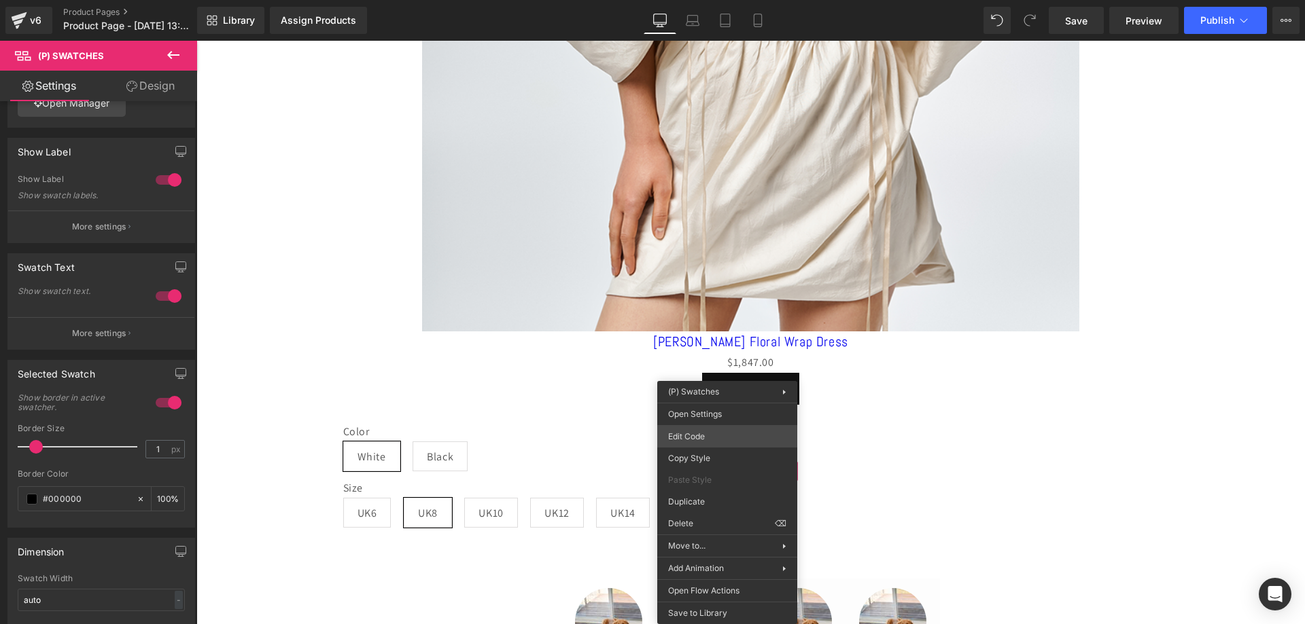
click at [707, 0] on div "(P) Swatches You are previewing how the will restyle your page. You can not edi…" at bounding box center [652, 0] width 1305 height 0
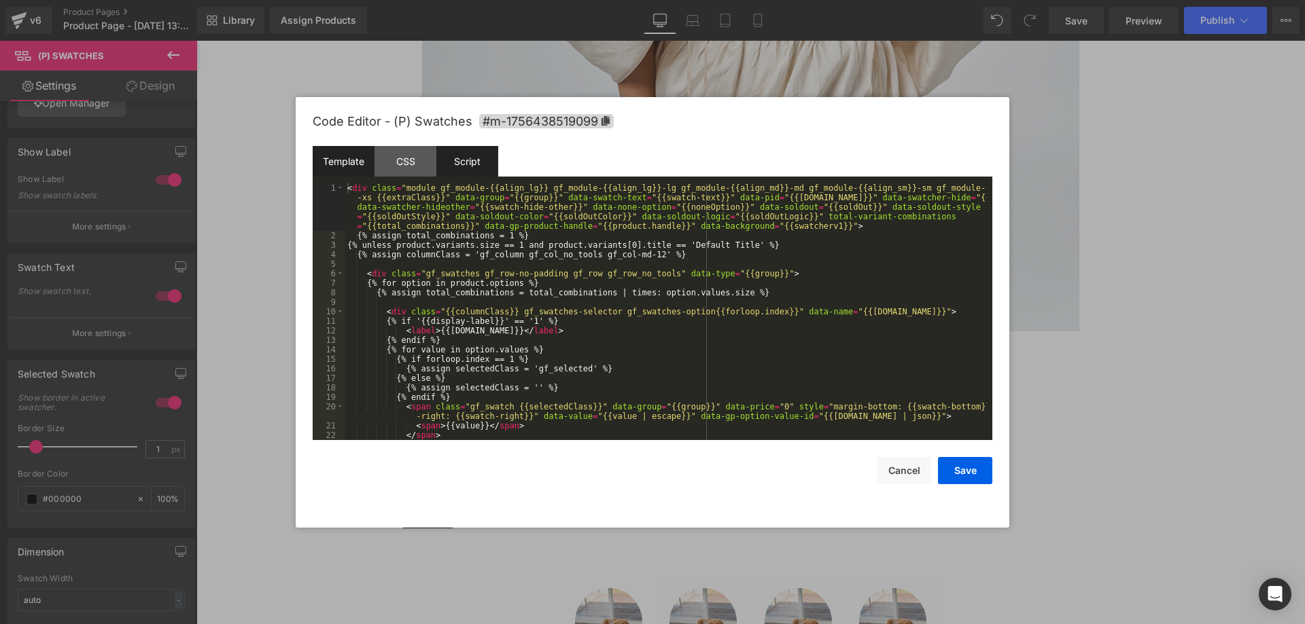
click at [470, 169] on div "Script" at bounding box center [467, 161] width 62 height 31
